Goal: Information Seeking & Learning: Check status

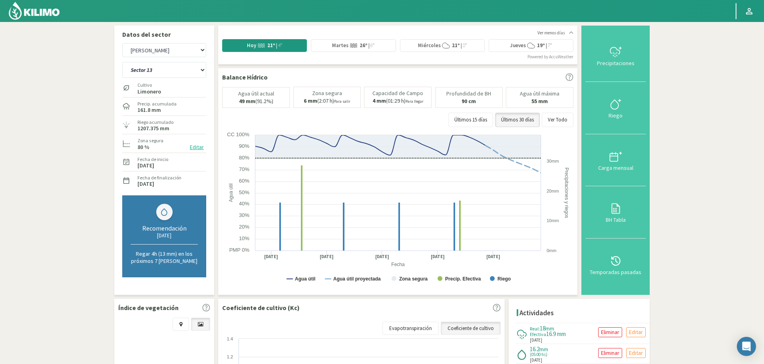
select select "225: Object"
select select "4: Object"
click at [53, 12] on img at bounding box center [34, 10] width 52 height 19
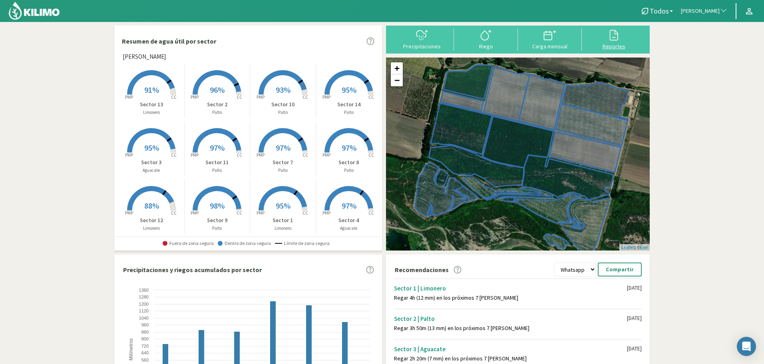
click at [597, 31] on div at bounding box center [613, 35] width 59 height 13
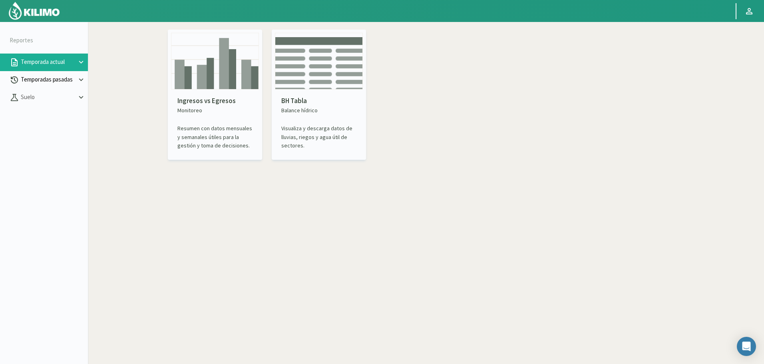
click at [50, 83] on p "Temporadas pasadas" at bounding box center [48, 79] width 58 height 9
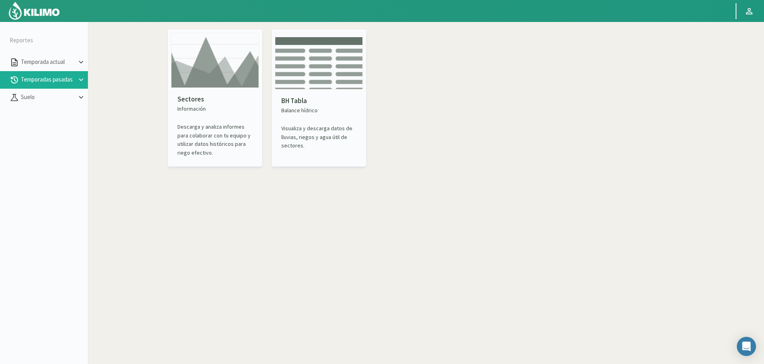
click at [219, 78] on img at bounding box center [215, 60] width 88 height 55
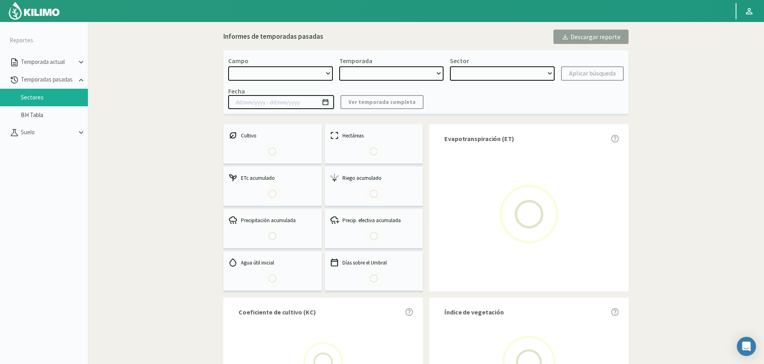
click at [272, 71] on select at bounding box center [280, 73] width 105 height 14
select select "0: Object"
type input "[DATE] - [DATE]"
select select "0: 2023"
select select "0: Object"
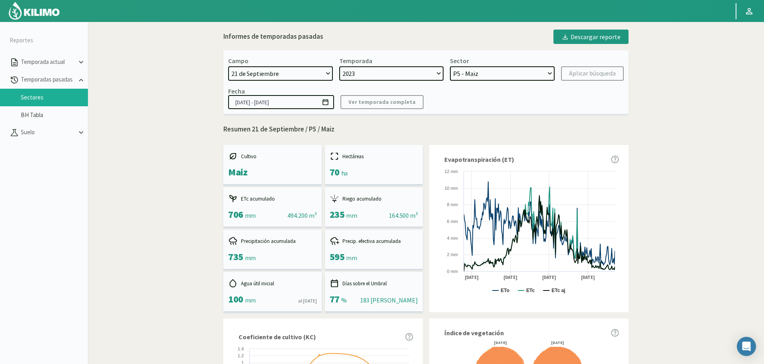
select select "926: Object"
click at [228, 66] on select "21 de Septiembre 8 Fuegos Acograpes - Ag. [PERSON_NAME] - Ag. [GEOGRAPHIC_DATA]…" at bounding box center [280, 73] width 105 height 14
click at [282, 74] on select "21 de Septiembre 8 Fuegos Acograpes - Ag. [PERSON_NAME] - Ag. [GEOGRAPHIC_DATA]…" at bounding box center [280, 73] width 105 height 14
select select
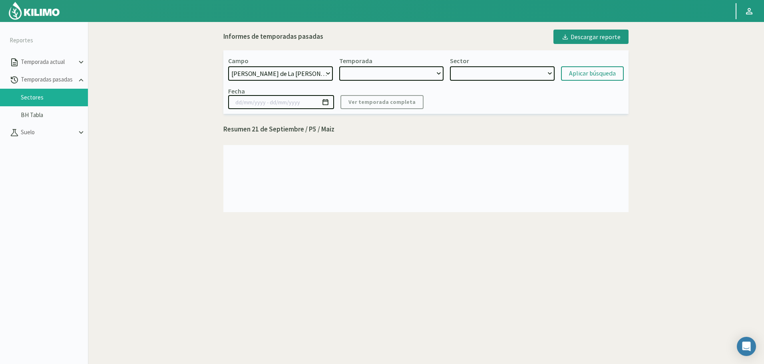
select select "2: 2024"
select select "7: Object"
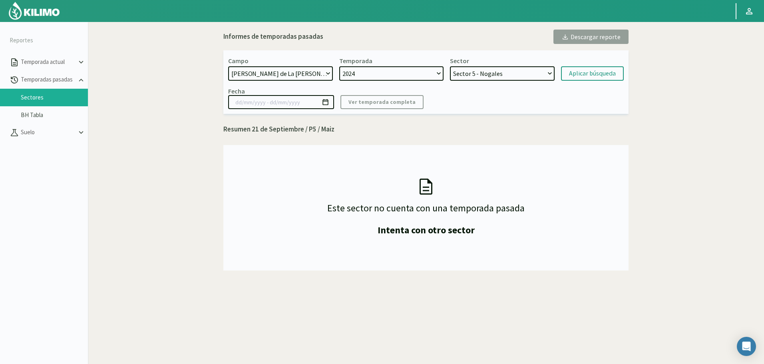
select select "241: Object"
click at [228, 66] on select "21 de Septiembre 8 Fuegos Acograpes - Ag. [PERSON_NAME] - Ag. [GEOGRAPHIC_DATA]…" at bounding box center [280, 73] width 105 height 14
click at [366, 78] on select "2024" at bounding box center [391, 73] width 105 height 14
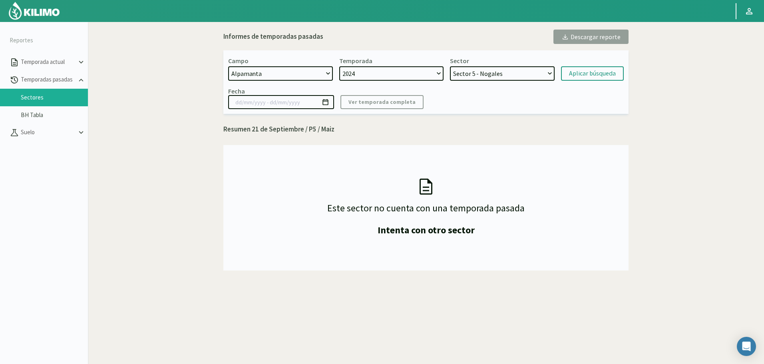
click at [366, 78] on select "2024" at bounding box center [391, 73] width 105 height 14
click at [365, 79] on select "2024" at bounding box center [391, 73] width 105 height 14
click at [366, 76] on select "2024" at bounding box center [391, 73] width 105 height 14
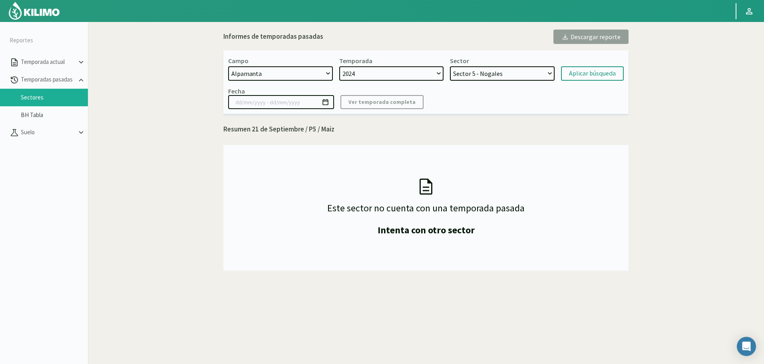
click at [369, 76] on select "2024" at bounding box center [391, 73] width 105 height 14
select select "12: Object"
click at [370, 76] on select "2024 2023" at bounding box center [391, 73] width 105 height 14
select select "3: 2023"
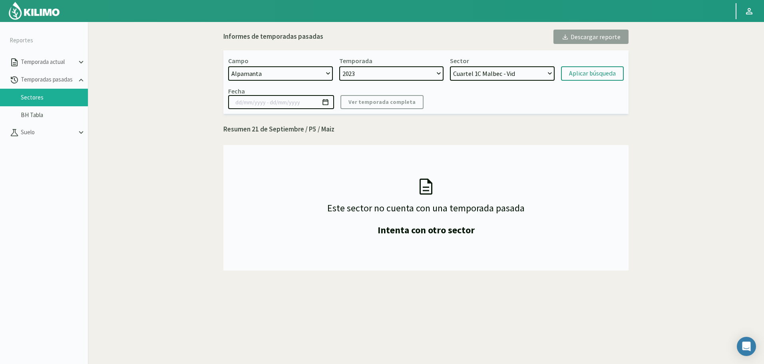
click at [339, 66] on select "2024 2023" at bounding box center [391, 73] width 105 height 14
select select "38: Object"
click at [491, 71] on select "Cuartel 1A Malbec - Vid Cuartel 1B Malbec - Vid Cuartel 1C Malbec - Vid Cuartel…" at bounding box center [502, 73] width 105 height 14
click at [450, 66] on select "Cuartel 1A Malbec - Vid Cuartel 1B Malbec - Vid Cuartel 1C Malbec - Vid Cuartel…" at bounding box center [502, 73] width 105 height 14
click at [570, 70] on div "Aplicar búsqueda" at bounding box center [592, 74] width 47 height 10
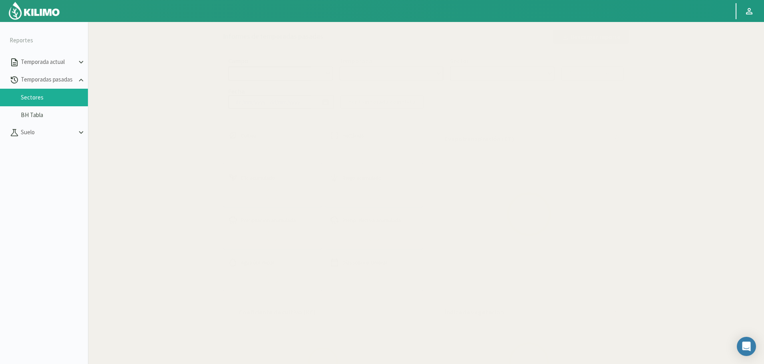
select select "241: Object"
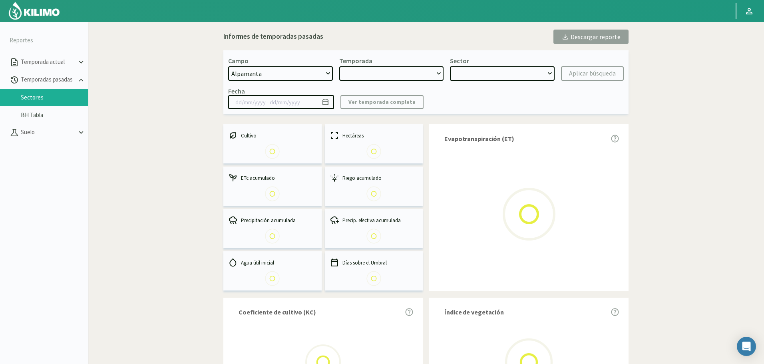
type input "[DATE] - [DATE]"
select select "1: 2023"
select select "0: Object"
